Goal: Task Accomplishment & Management: Manage account settings

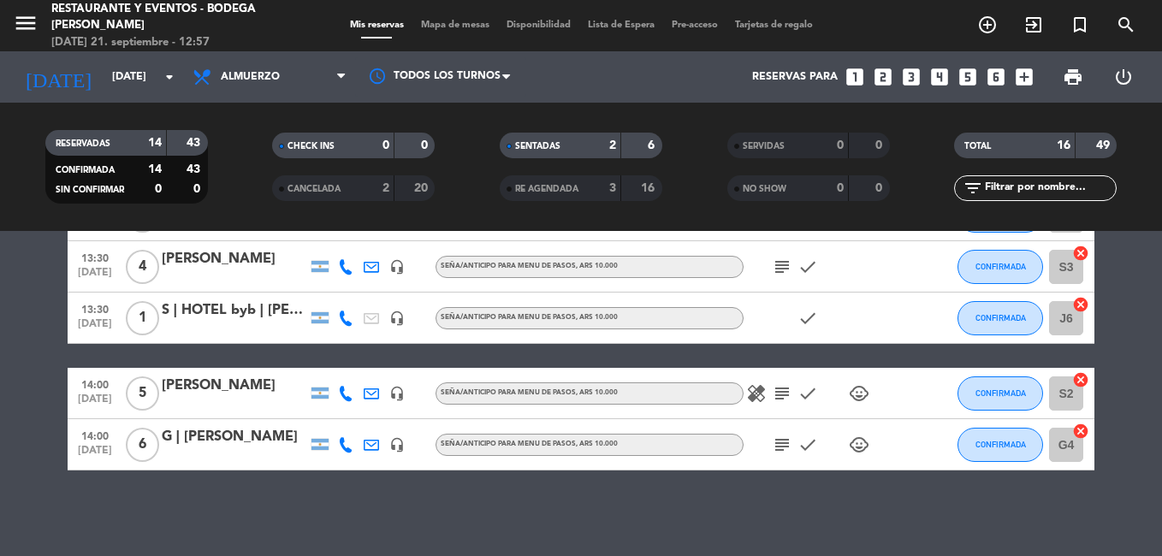
scroll to position [647, 0]
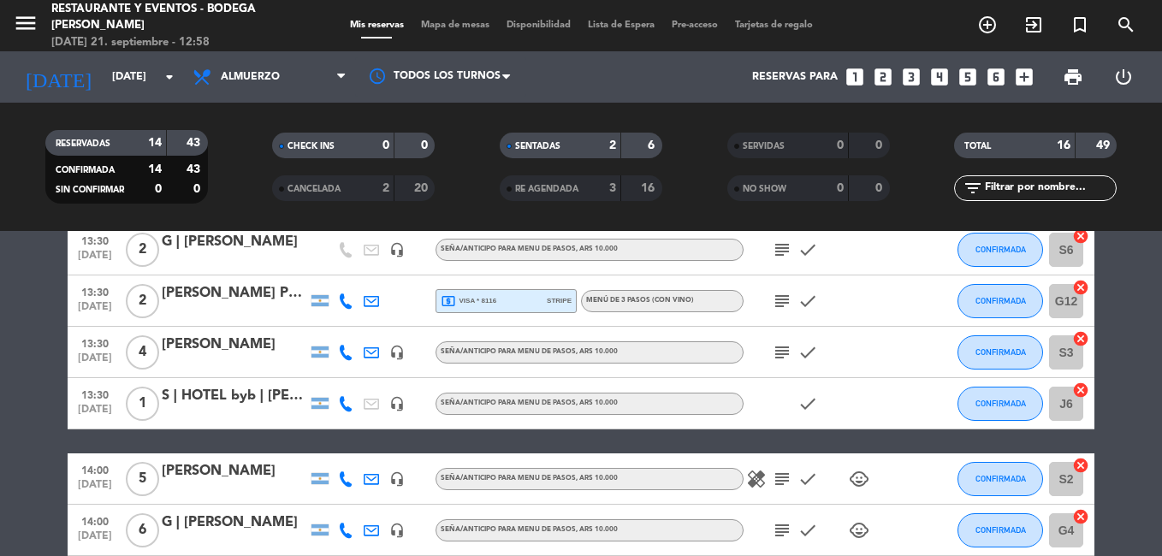
click at [752, 484] on icon "healing" at bounding box center [756, 479] width 21 height 21
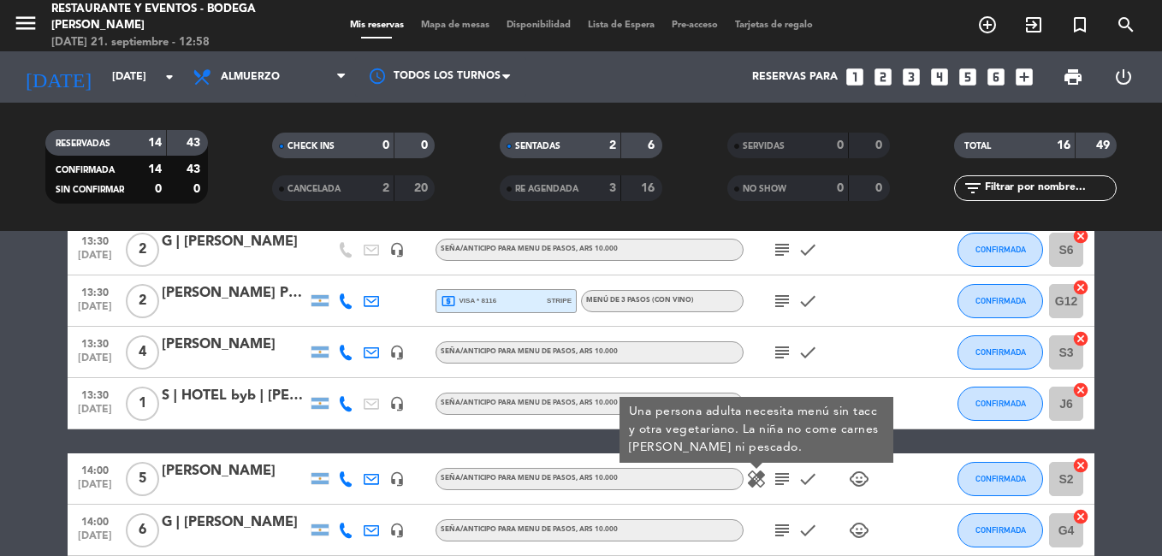
click at [793, 478] on span "subject" at bounding box center [782, 479] width 26 height 21
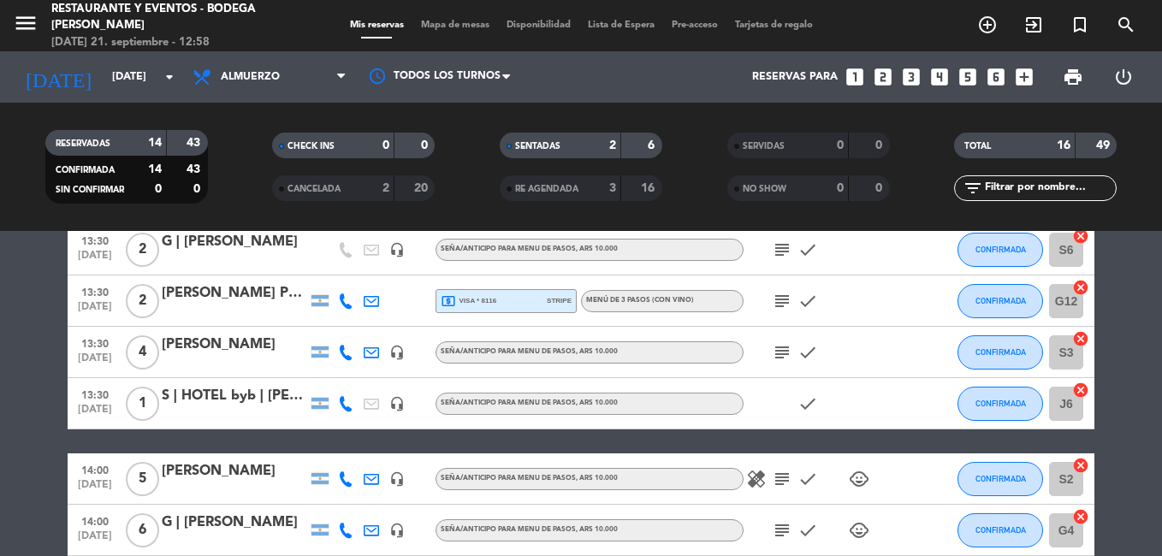
click at [787, 478] on icon "subject" at bounding box center [782, 479] width 21 height 21
click at [810, 484] on icon "check" at bounding box center [808, 479] width 21 height 21
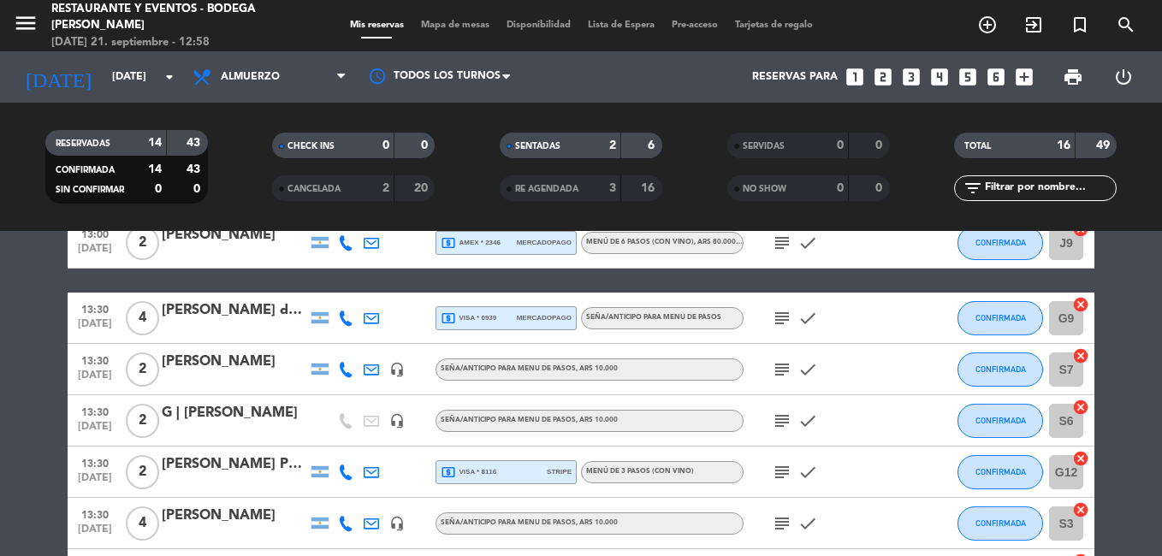
scroll to position [390, 0]
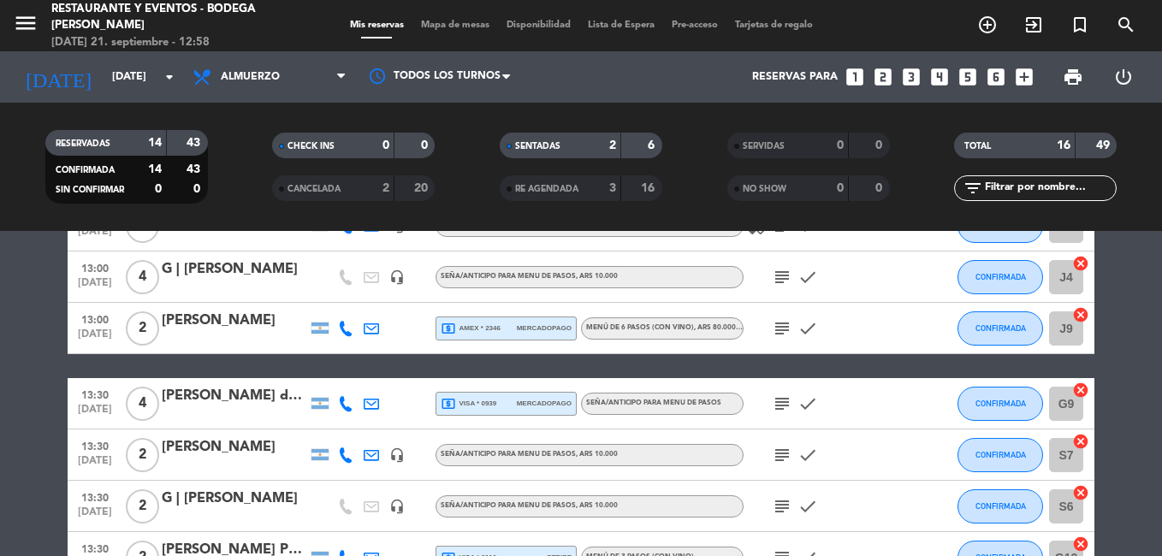
click at [780, 454] on icon "subject" at bounding box center [782, 455] width 21 height 21
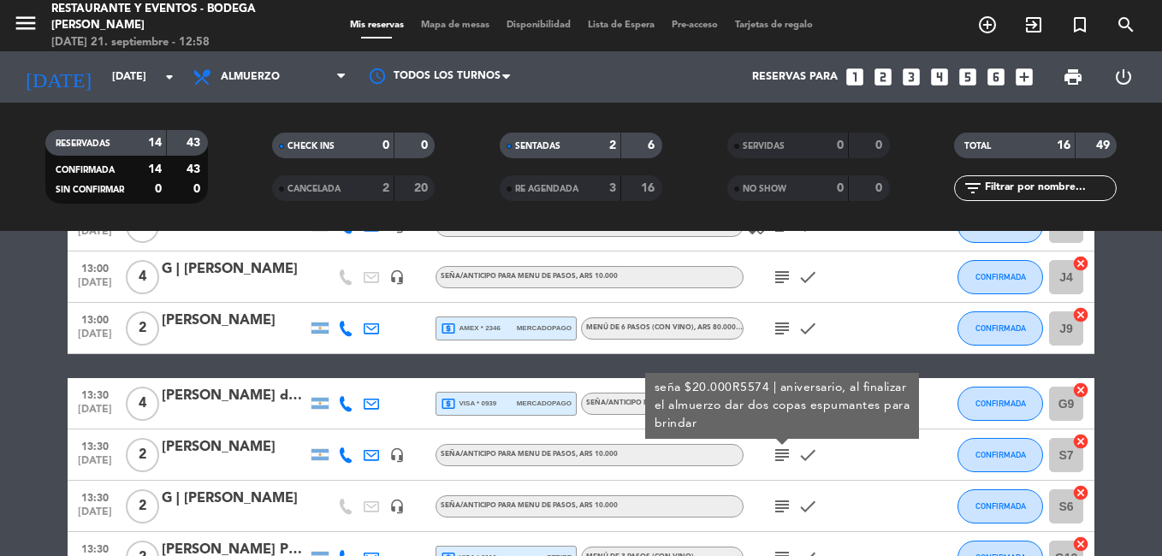
click at [780, 454] on icon "subject" at bounding box center [782, 455] width 21 height 21
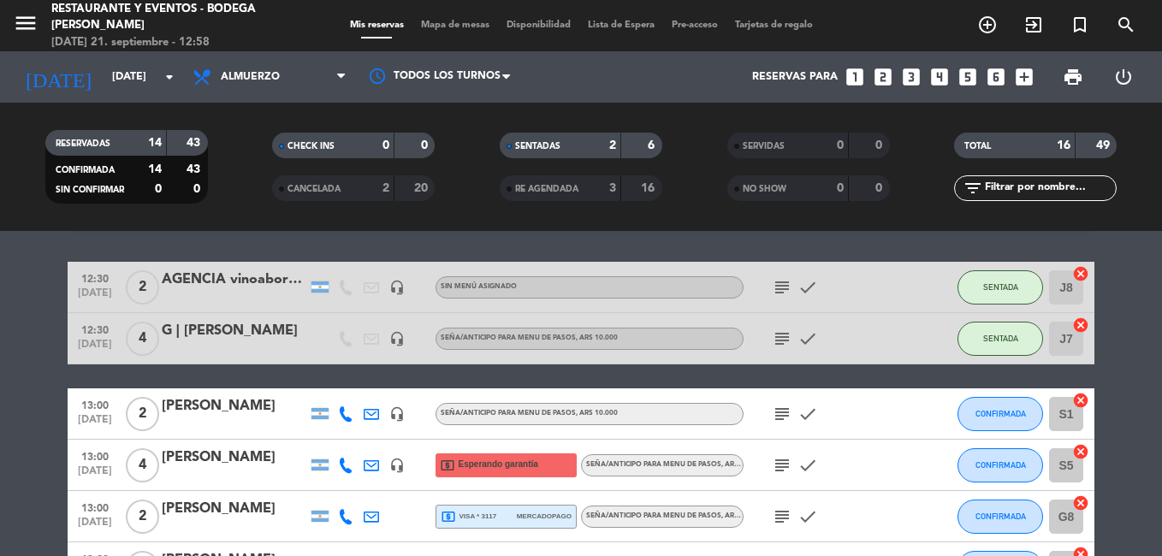
scroll to position [342, 0]
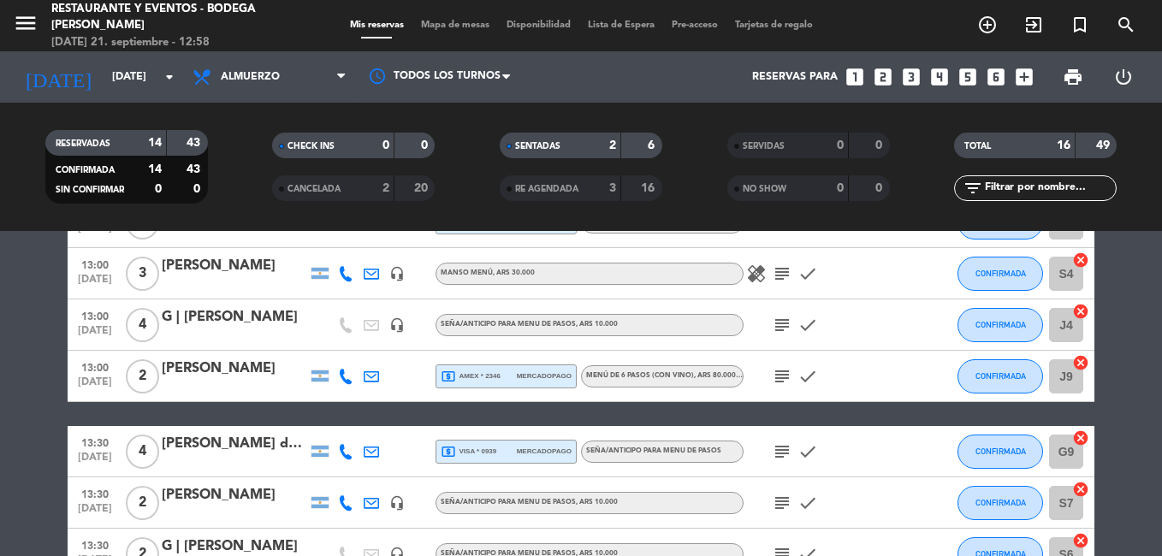
click at [786, 324] on icon "subject" at bounding box center [782, 325] width 21 height 21
click at [789, 320] on icon "subject" at bounding box center [782, 325] width 21 height 21
click at [341, 317] on icon at bounding box center [345, 324] width 15 height 15
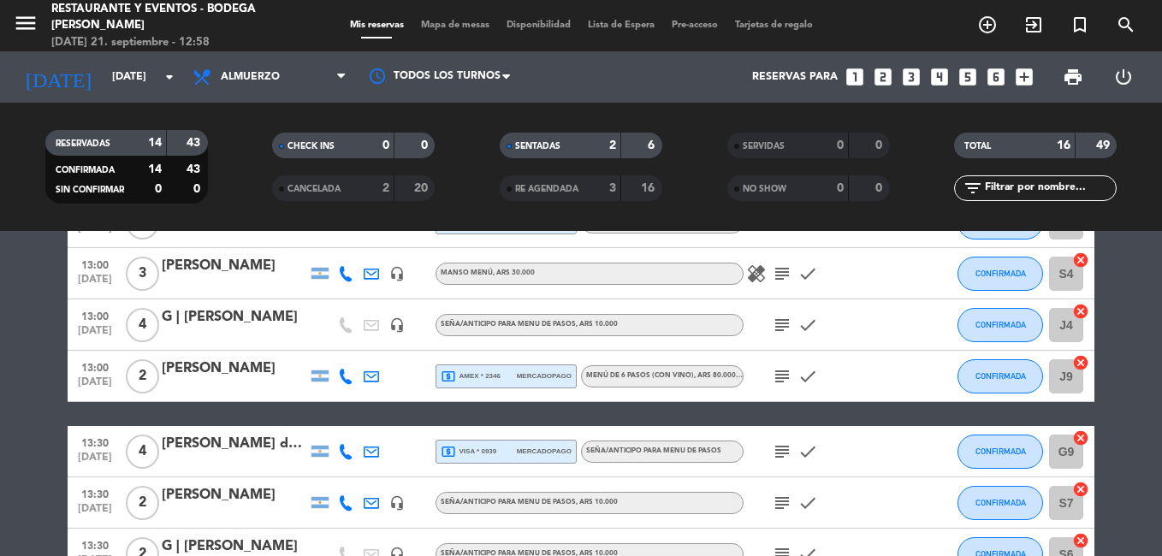
click at [340, 323] on icon at bounding box center [345, 324] width 15 height 15
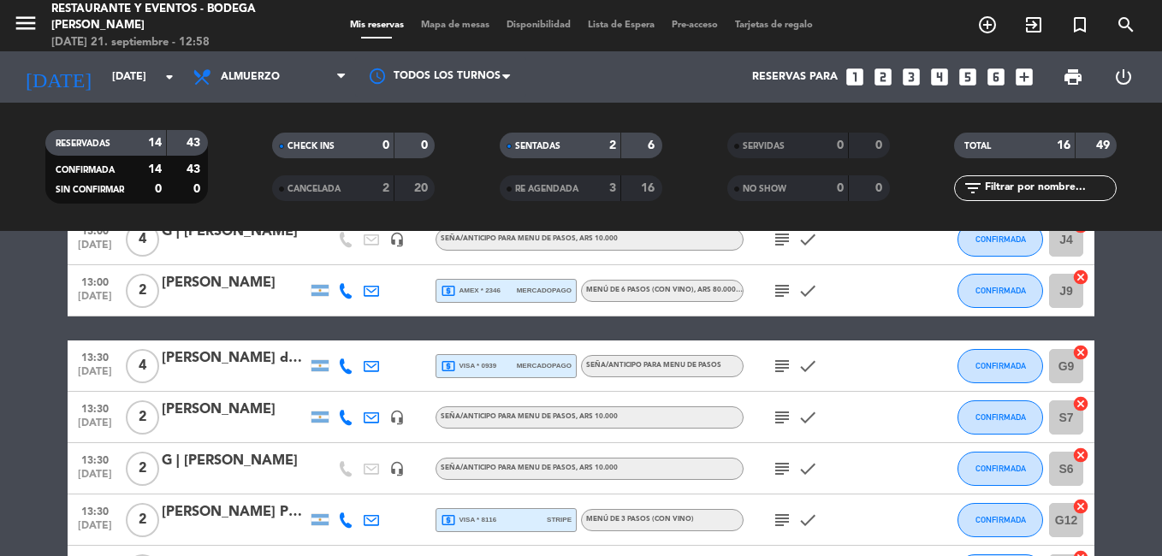
scroll to position [513, 0]
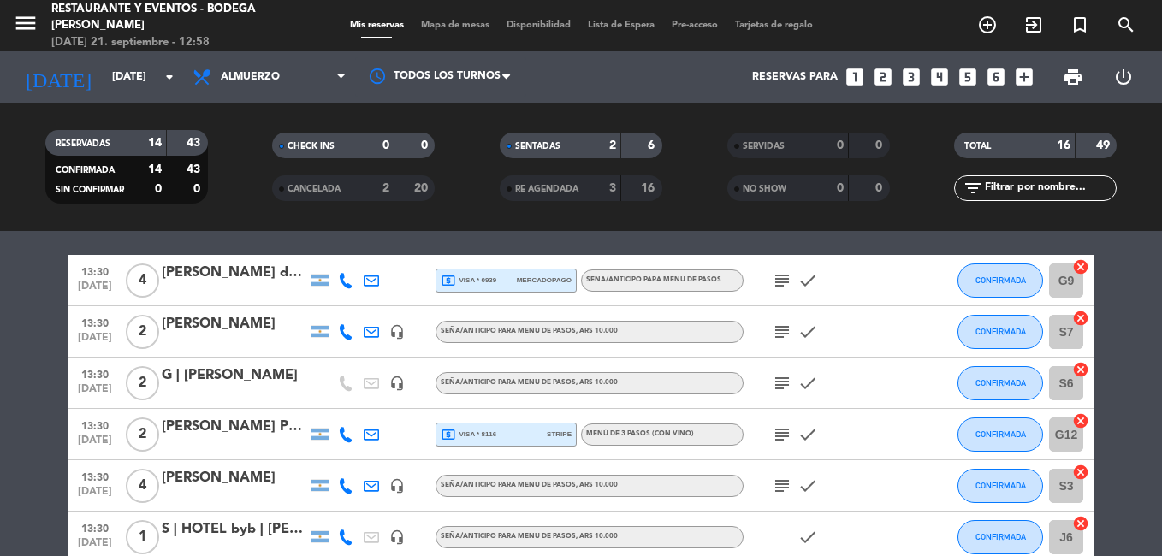
click at [779, 377] on icon "subject" at bounding box center [782, 383] width 21 height 21
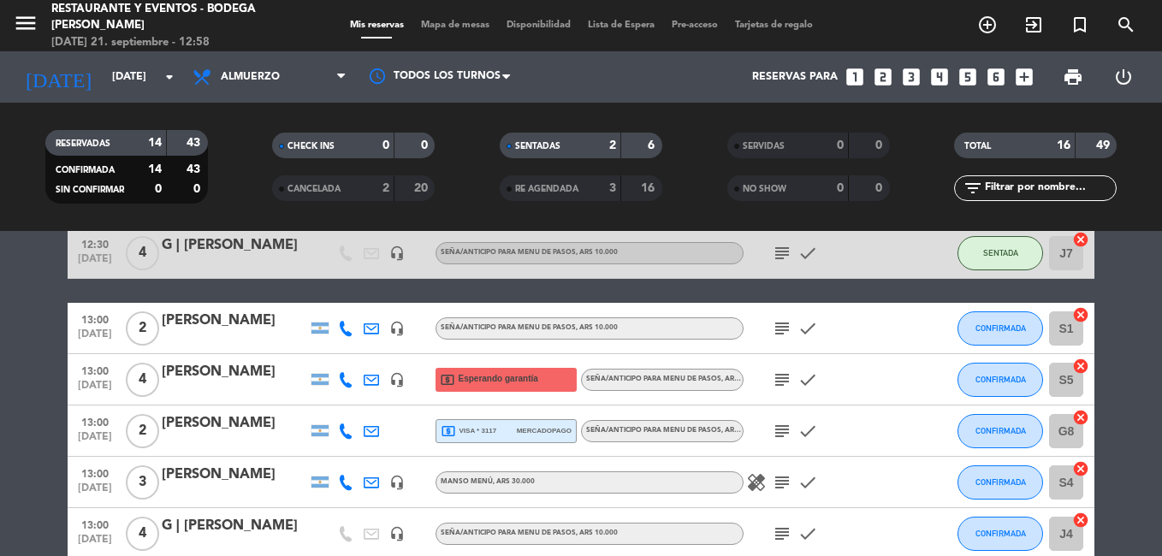
scroll to position [0, 0]
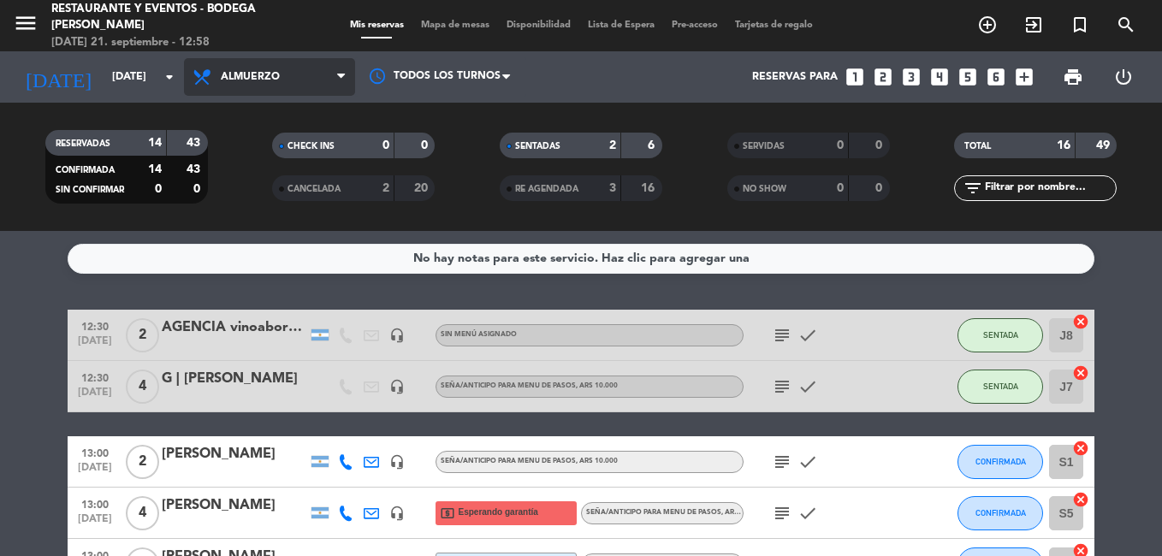
click at [275, 80] on span "Almuerzo" at bounding box center [250, 77] width 59 height 12
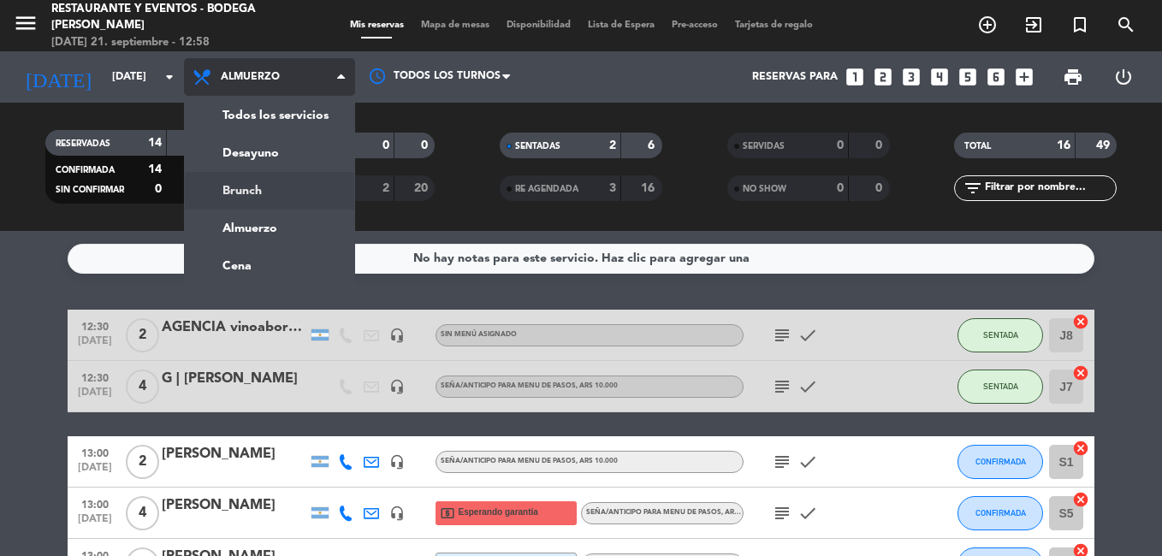
click at [248, 198] on div "menu Restaurante y Eventos - Bodega [PERSON_NAME][DATE] 21. septiembre - 12:58 …" at bounding box center [581, 115] width 1162 height 231
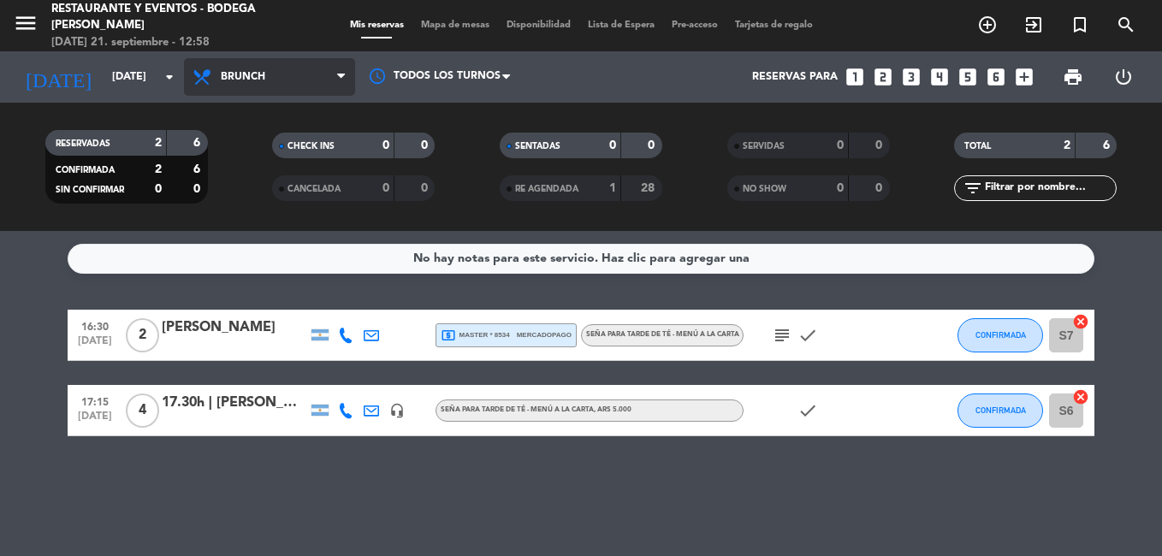
click at [279, 92] on span "Brunch" at bounding box center [269, 77] width 171 height 38
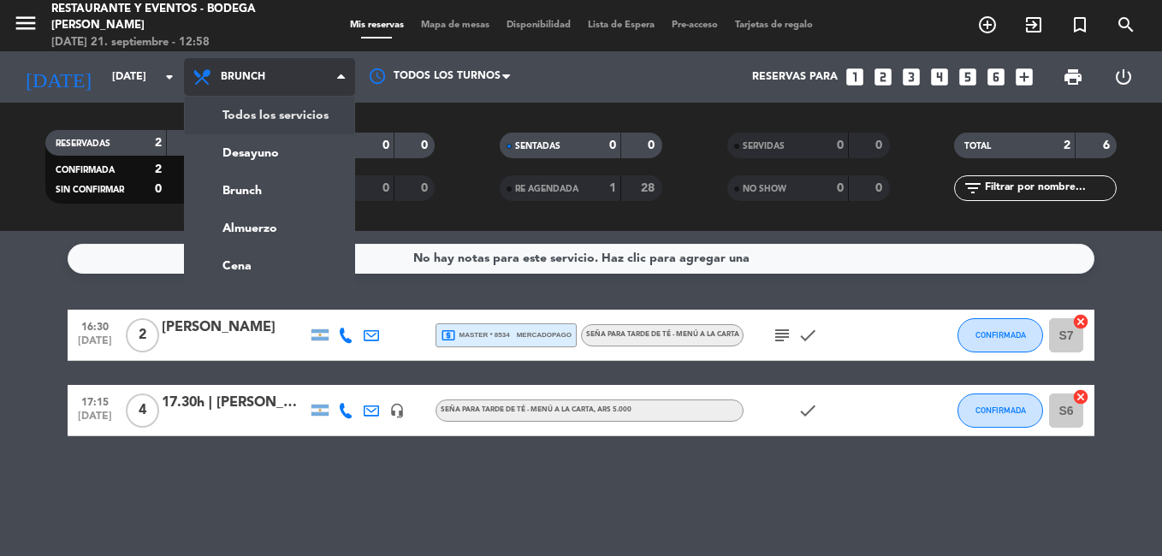
click at [306, 114] on div "menu Restaurante y Eventos - Bodega [PERSON_NAME][DATE] 21. septiembre - 12:58 …" at bounding box center [581, 115] width 1162 height 231
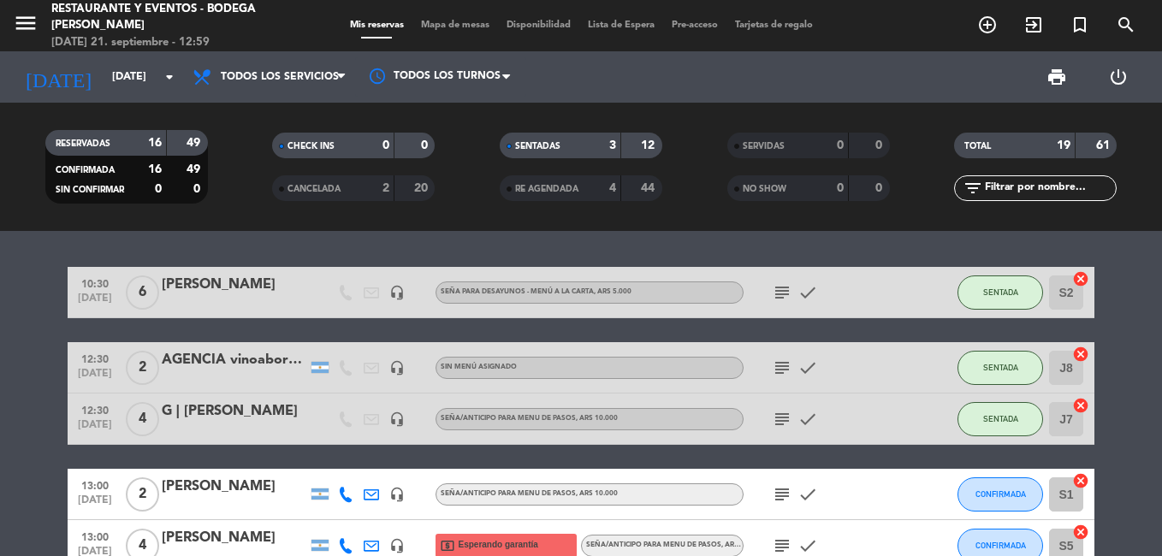
click at [554, 187] on span "RE AGENDADA" at bounding box center [546, 189] width 63 height 9
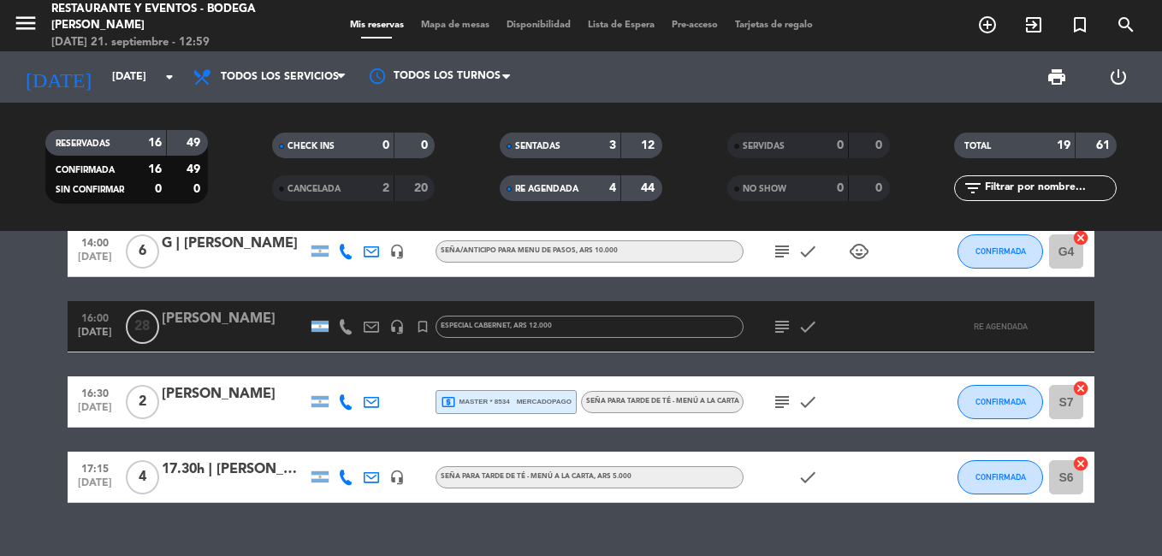
scroll to position [941, 0]
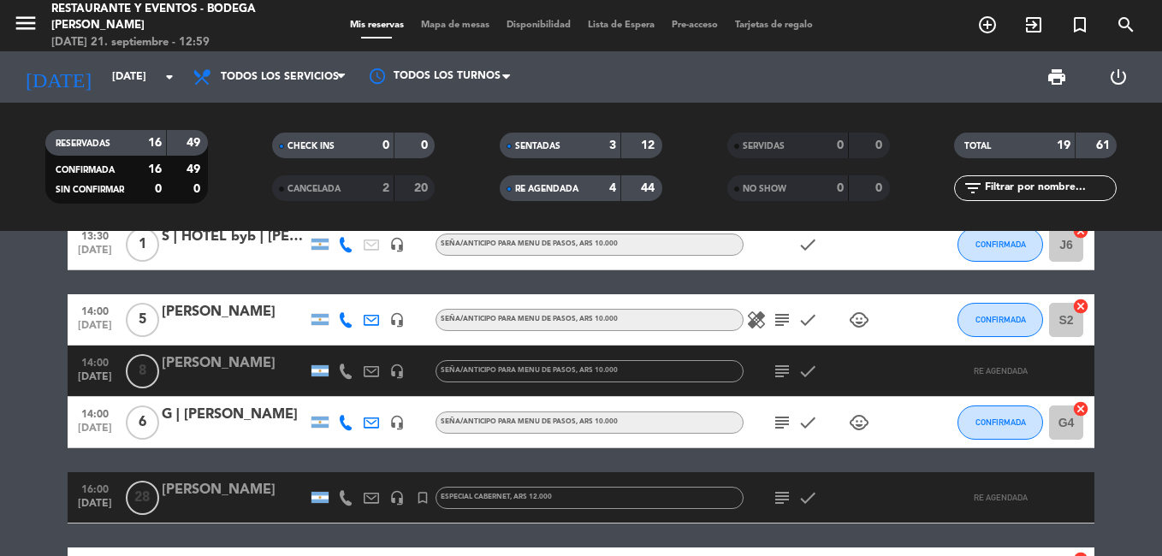
click at [578, 182] on div "RE AGENDADA" at bounding box center [543, 189] width 79 height 20
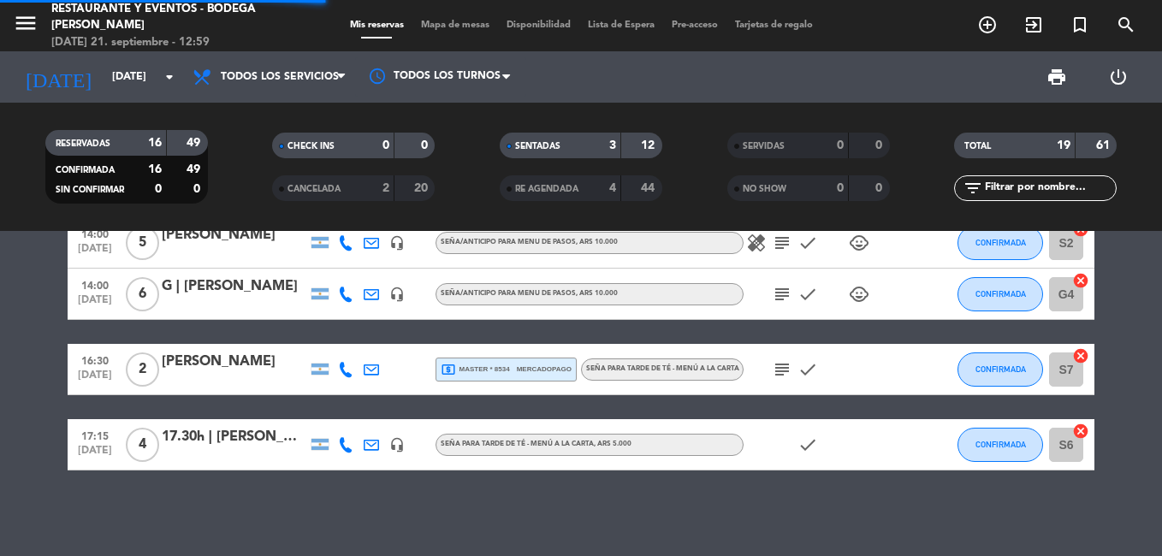
scroll to position [916, 0]
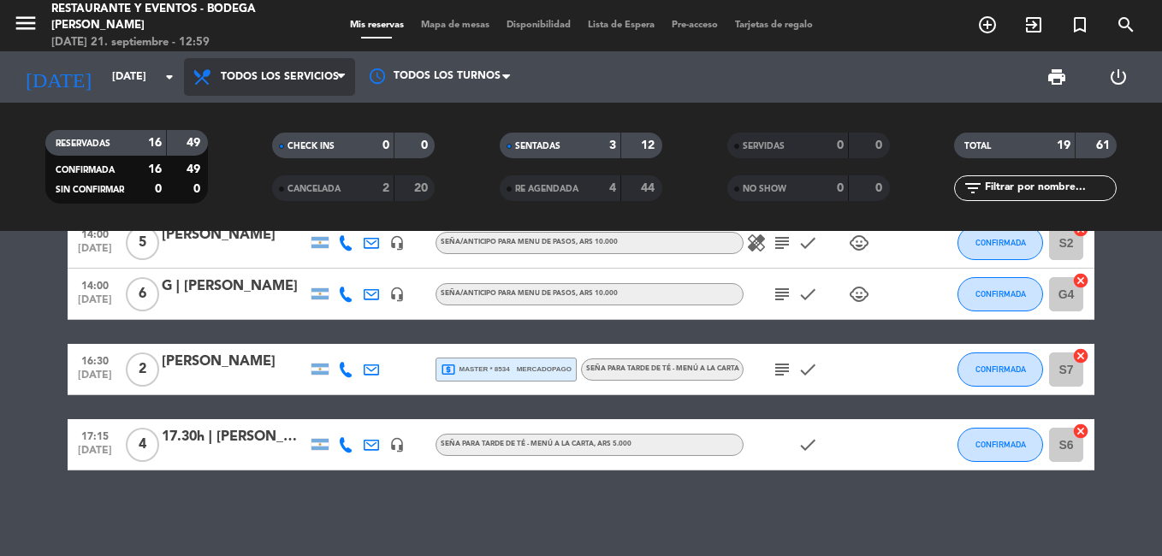
click at [264, 89] on span "Todos los servicios" at bounding box center [269, 77] width 171 height 38
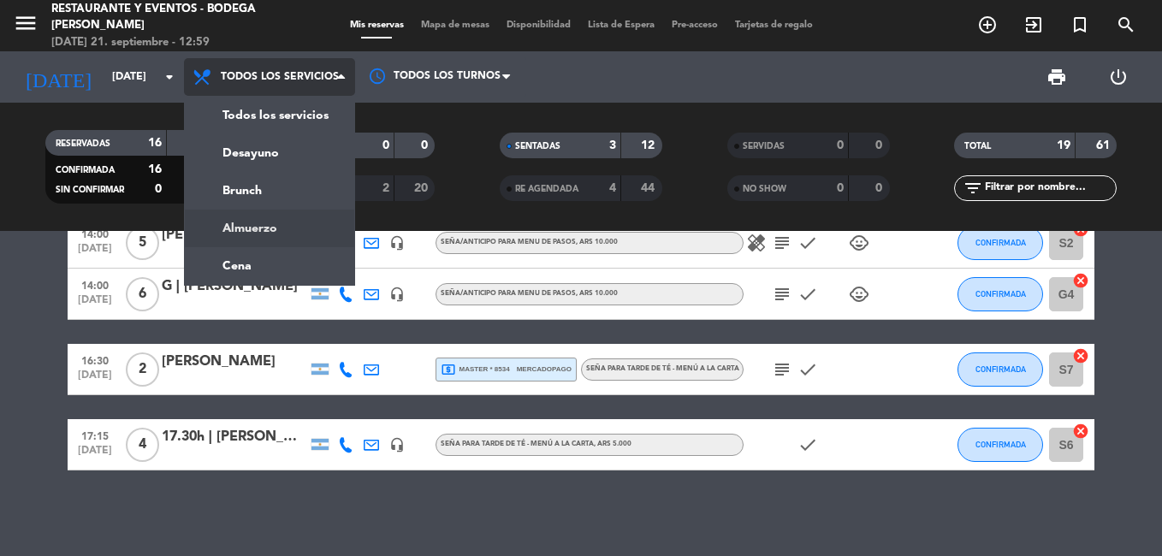
click at [273, 223] on div "menu Restaurante y Eventos - Bodega [PERSON_NAME][DATE] 21. septiembre - 12:59 …" at bounding box center [581, 115] width 1162 height 231
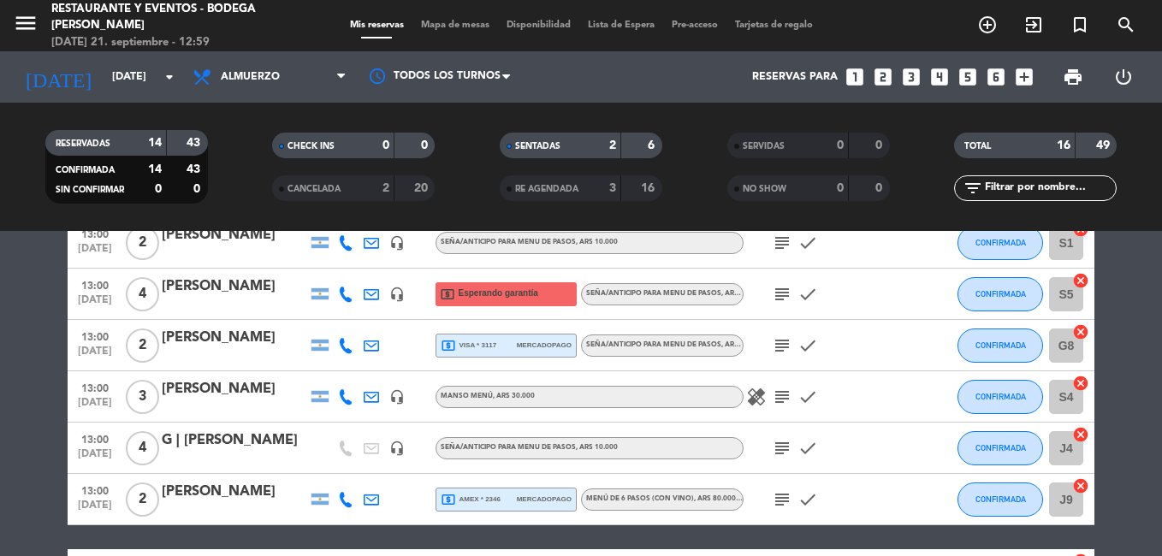
scroll to position [0, 0]
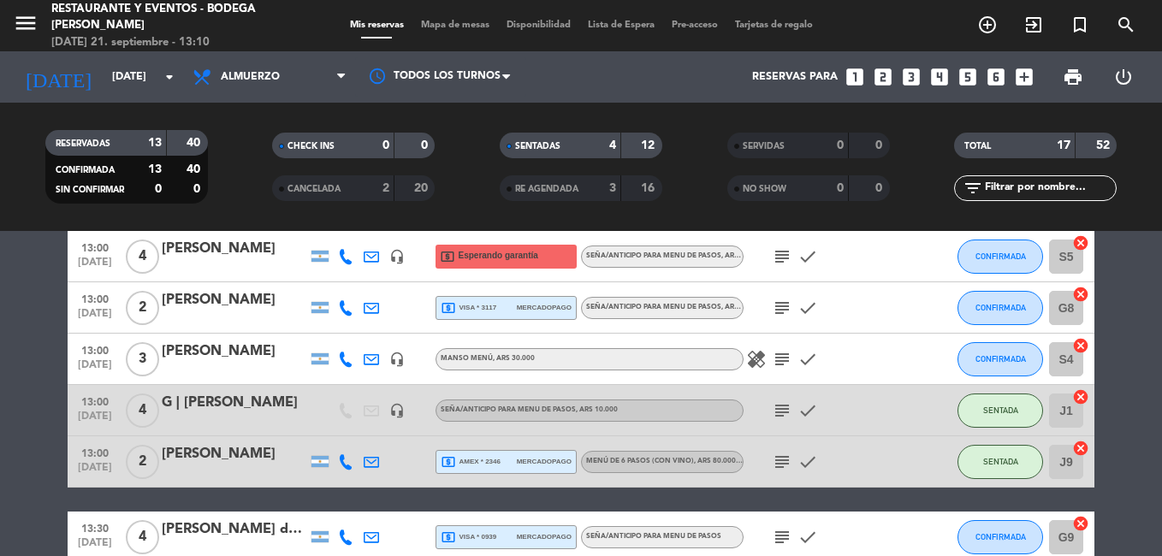
click at [780, 414] on icon "subject" at bounding box center [782, 411] width 21 height 21
click at [216, 393] on div "G | [PERSON_NAME]" at bounding box center [234, 403] width 145 height 22
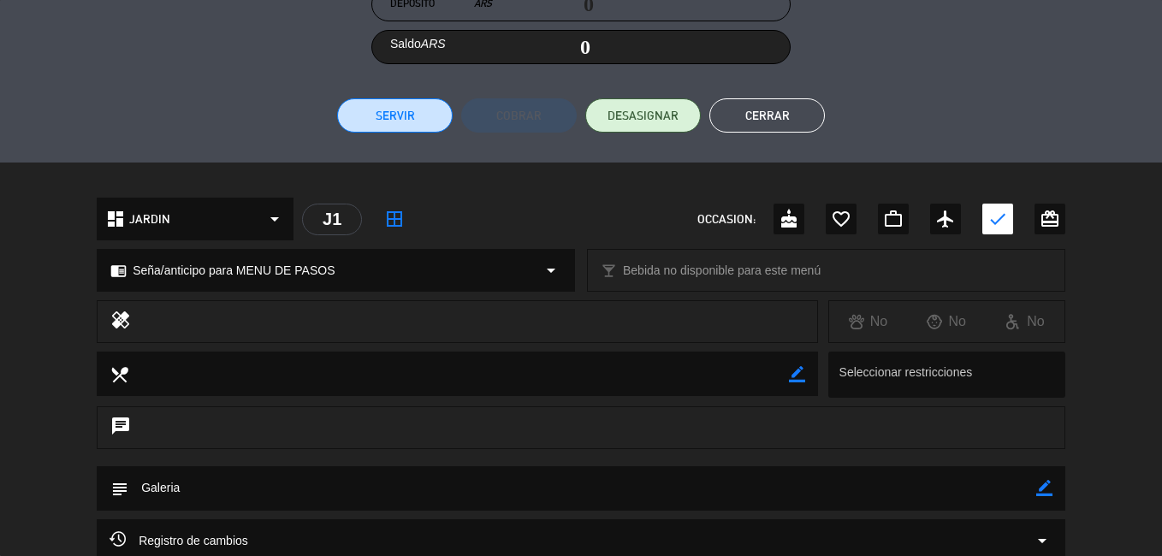
scroll to position [512, 0]
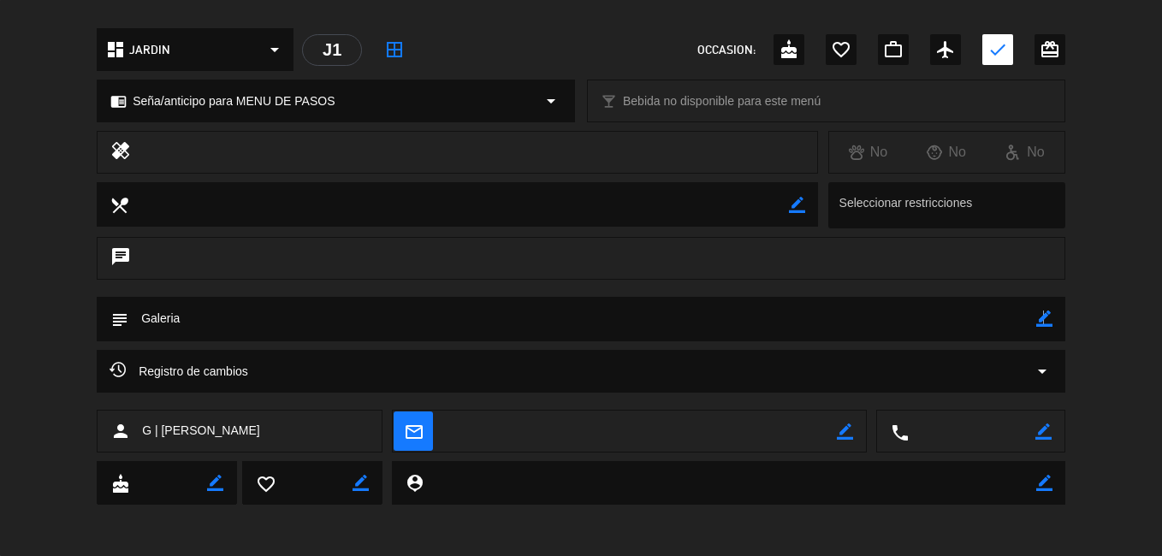
click at [1041, 321] on icon "border_color" at bounding box center [1044, 319] width 16 height 16
click at [962, 329] on textarea at bounding box center [582, 319] width 908 height 44
type textarea "Galeria zadi m17"
click at [1043, 319] on icon at bounding box center [1044, 319] width 16 height 16
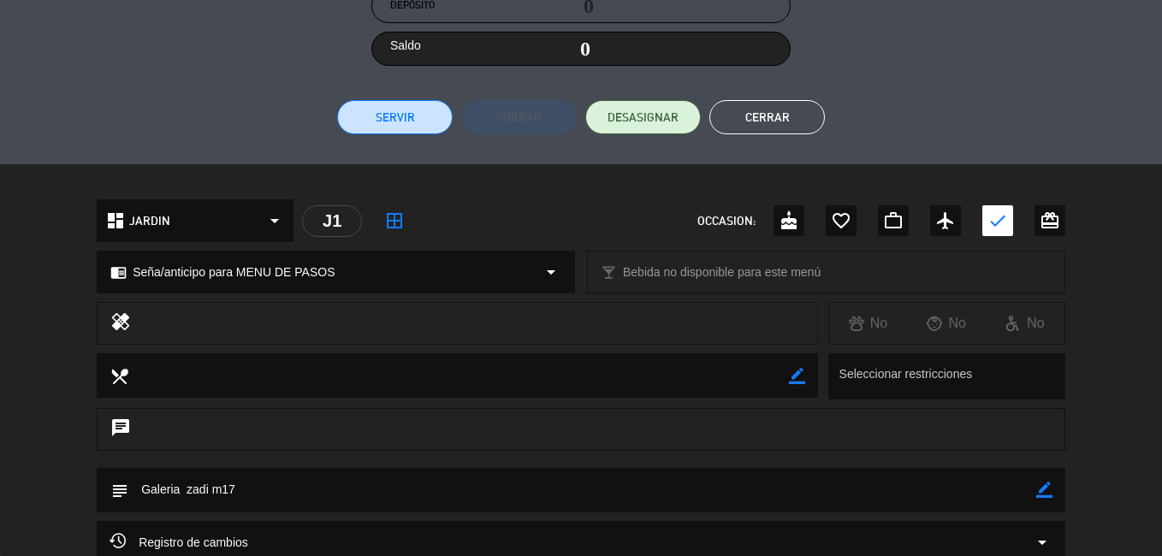
click at [798, 109] on button "Cerrar" at bounding box center [767, 117] width 116 height 34
